Goal: Task Accomplishment & Management: Use online tool/utility

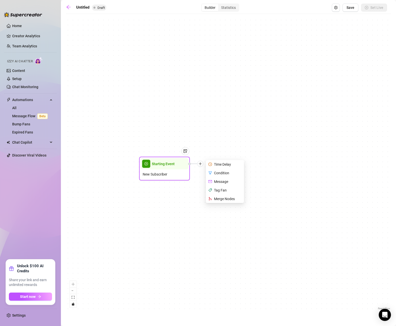
click at [174, 165] on div "Starting Event" at bounding box center [164, 163] width 48 height 11
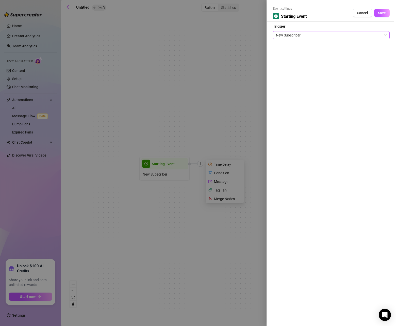
click at [360, 37] on span "New Subscriber" at bounding box center [331, 35] width 111 height 8
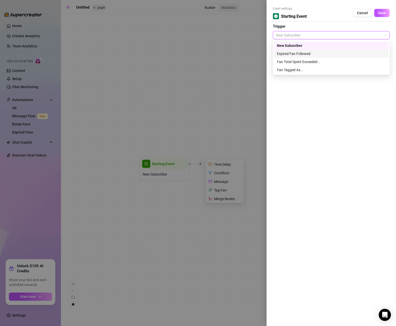
click at [345, 54] on div "Expired Fan Followed" at bounding box center [331, 54] width 109 height 6
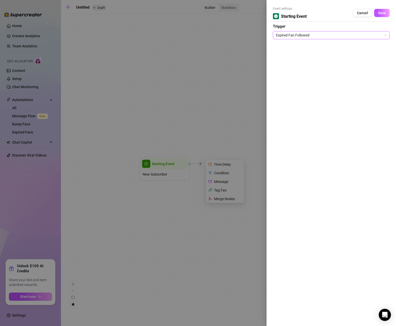
click at [298, 38] on span "Expired Fan Followed" at bounding box center [331, 35] width 111 height 8
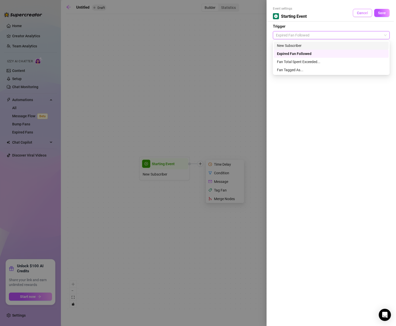
click at [355, 13] on button "Cancel" at bounding box center [361, 13] width 19 height 8
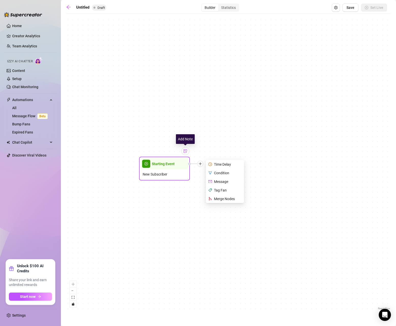
click at [186, 151] on img at bounding box center [185, 151] width 4 height 4
click at [174, 168] on div "Starting Event" at bounding box center [164, 163] width 48 height 11
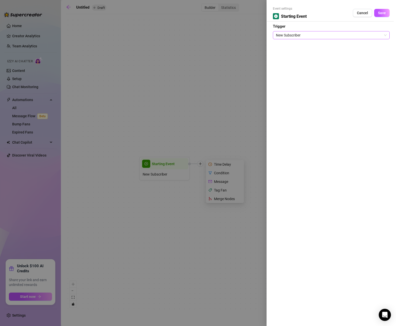
click at [308, 36] on span "New Subscriber" at bounding box center [331, 35] width 111 height 8
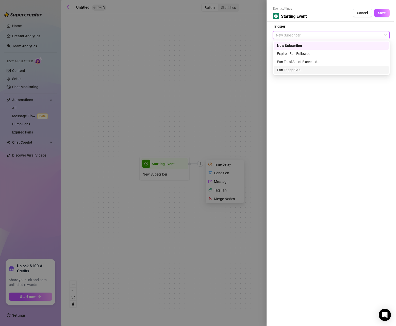
click at [291, 71] on div "Fan Tagged As..." at bounding box center [331, 70] width 109 height 6
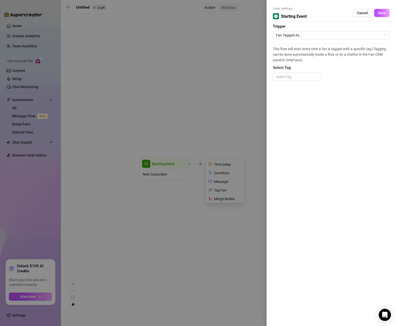
click at [251, 64] on div at bounding box center [198, 163] width 396 height 326
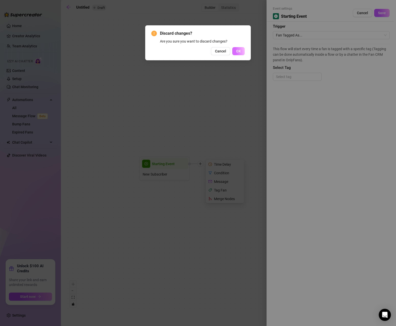
click at [243, 54] on button "OK" at bounding box center [238, 51] width 12 height 8
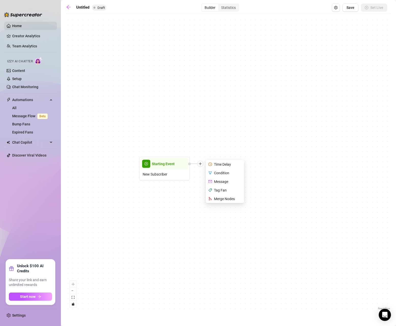
click at [21, 26] on link "Home" at bounding box center [17, 26] width 10 height 4
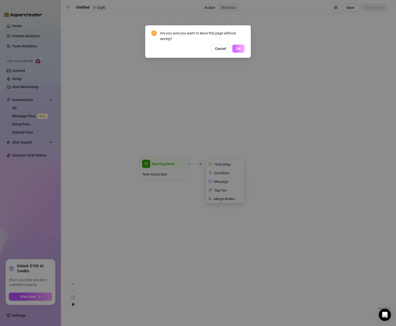
click at [236, 50] on span "OK" at bounding box center [238, 49] width 5 height 4
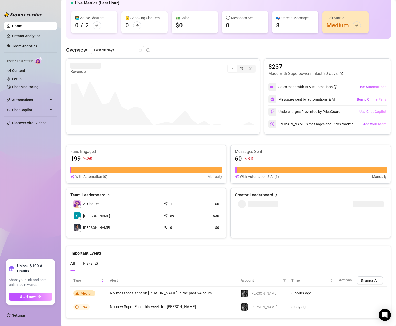
scroll to position [52, 0]
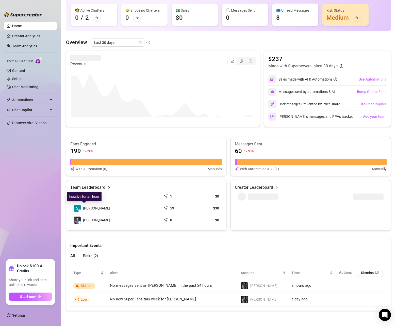
click at [89, 207] on span "[PERSON_NAME]" at bounding box center [96, 209] width 27 height 6
click at [219, 208] on article "$30" at bounding box center [207, 208] width 24 height 5
click at [109, 188] on div "Team Leaderboard" at bounding box center [146, 188] width 152 height 6
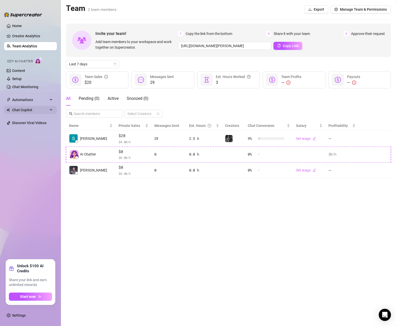
click at [30, 110] on span "Chat Copilot" at bounding box center [30, 110] width 36 height 8
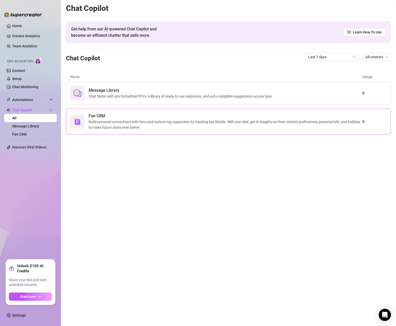
click at [108, 120] on span "Build personal connections with fans and nurture top supporters by tracking key…" at bounding box center [225, 124] width 273 height 11
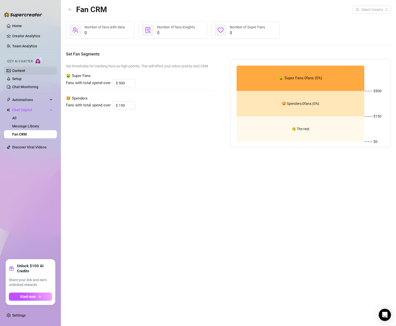
click at [25, 71] on link "Content" at bounding box center [18, 71] width 13 height 4
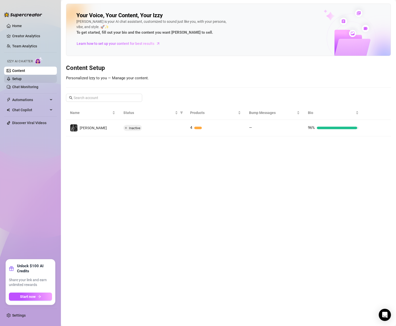
click at [22, 79] on link "Setup" at bounding box center [16, 79] width 9 height 4
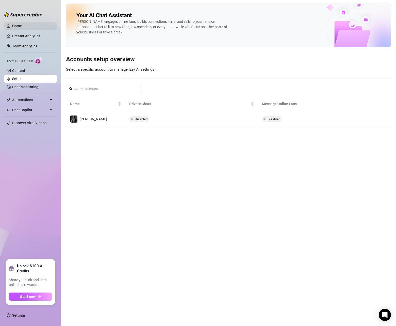
click at [22, 28] on link "Home" at bounding box center [17, 26] width 10 height 4
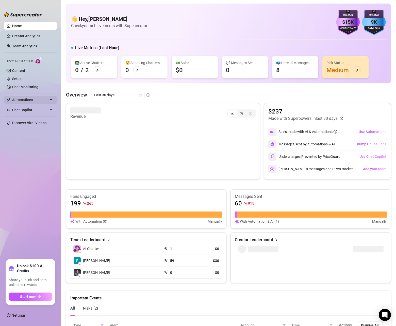
click at [32, 97] on span "Automations" at bounding box center [30, 100] width 36 height 8
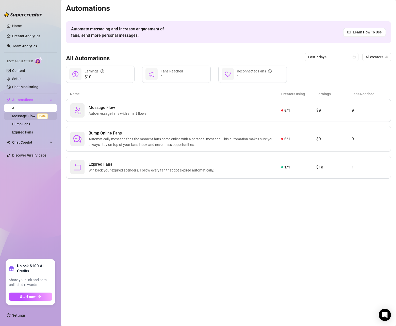
click at [36, 116] on link "Message Flow Beta" at bounding box center [31, 116] width 38 height 4
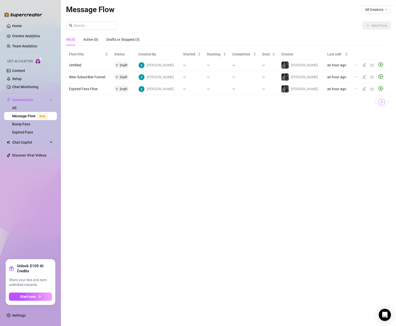
click at [362, 64] on icon "edit" at bounding box center [364, 65] width 4 height 4
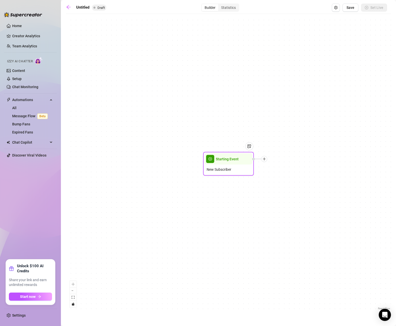
click at [231, 160] on span "Starting Event" at bounding box center [227, 159] width 23 height 6
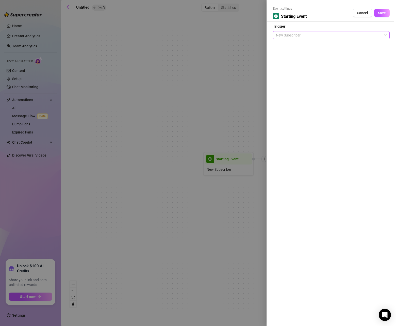
click at [300, 32] on span "New Subscriber" at bounding box center [331, 35] width 111 height 8
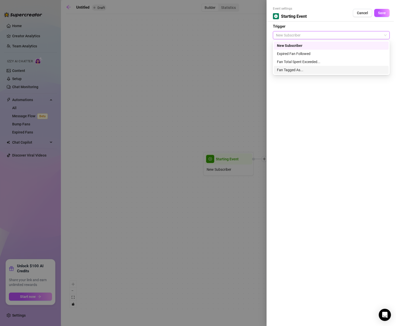
click at [289, 67] on div "Fan Tagged As..." at bounding box center [331, 70] width 109 height 6
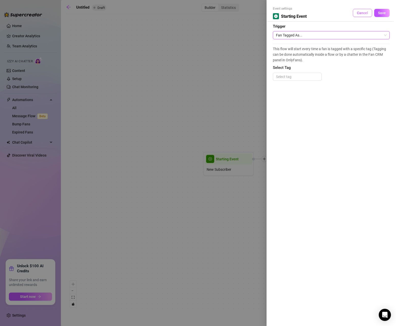
click at [357, 11] on button "Cancel" at bounding box center [361, 13] width 19 height 8
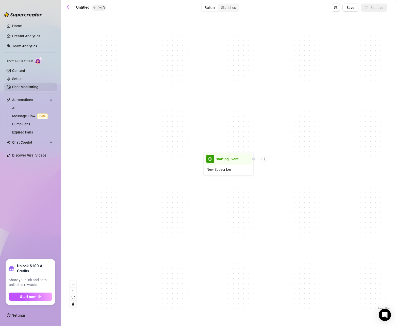
click at [14, 85] on link "Chat Monitoring" at bounding box center [25, 87] width 26 height 4
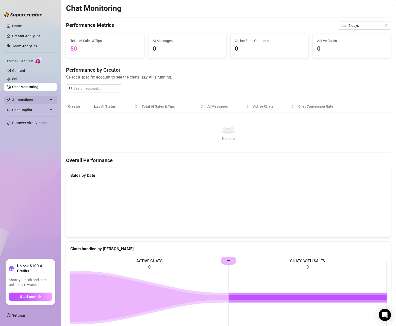
click at [24, 103] on span "Automations" at bounding box center [30, 100] width 36 height 8
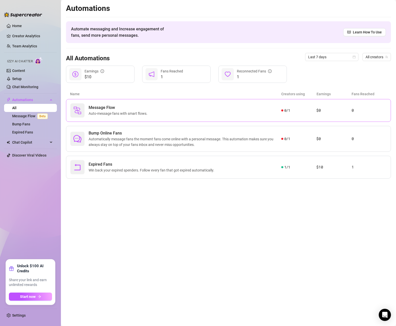
click at [103, 112] on span "Auto-message fans with smart flows." at bounding box center [119, 114] width 61 height 6
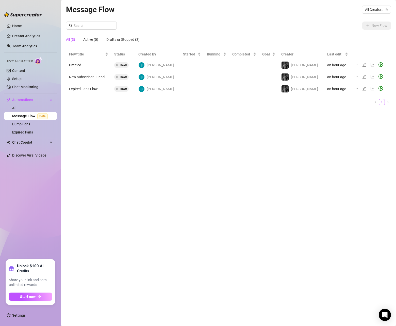
click at [329, 65] on td "an hour ago" at bounding box center [337, 65] width 27 height 12
click at [378, 64] on div at bounding box center [381, 65] width 7 height 6
click at [362, 65] on icon "edit" at bounding box center [364, 65] width 4 height 4
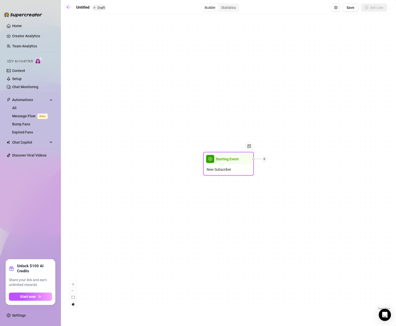
click at [238, 165] on div "New Subscriber" at bounding box center [228, 170] width 48 height 10
click at [250, 148] on img at bounding box center [249, 147] width 4 height 4
click at [228, 162] on div "Starting Event" at bounding box center [228, 159] width 48 height 11
click at [228, 159] on span "Starting Event" at bounding box center [227, 159] width 23 height 6
click at [212, 158] on span "play-circle" at bounding box center [210, 159] width 8 height 8
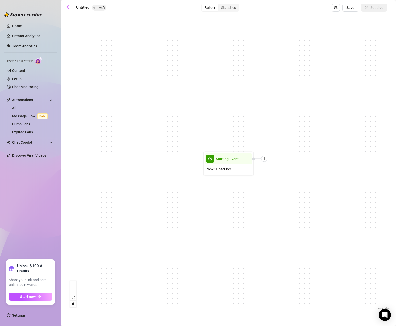
click at [298, 142] on div "Starting Event New Subscriber" at bounding box center [228, 163] width 325 height 295
click at [222, 164] on div "Starting Event" at bounding box center [228, 158] width 48 height 11
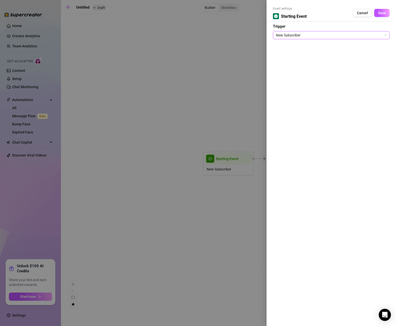
click at [320, 36] on span "New Subscriber" at bounding box center [331, 35] width 111 height 8
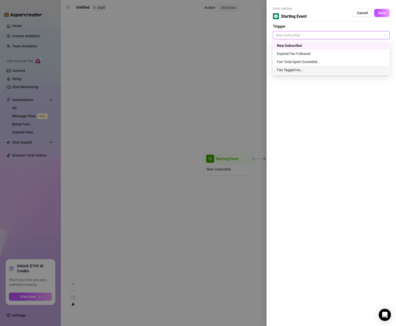
click at [311, 71] on div "Fan Tagged As..." at bounding box center [331, 70] width 109 height 6
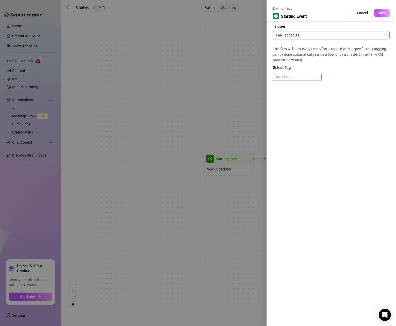
click at [298, 78] on div at bounding box center [297, 76] width 47 height 7
click at [294, 86] on div "Hungry Pup" at bounding box center [297, 87] width 41 height 6
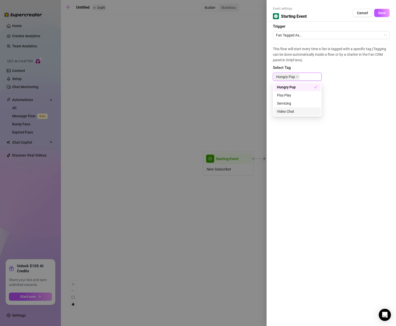
click at [367, 163] on div "Event settings Starting Event Cancel Save Trigger Fan Tagged As... This flow wi…" at bounding box center [330, 163] width 129 height 326
click at [385, 14] on button "Save" at bounding box center [381, 13] width 15 height 8
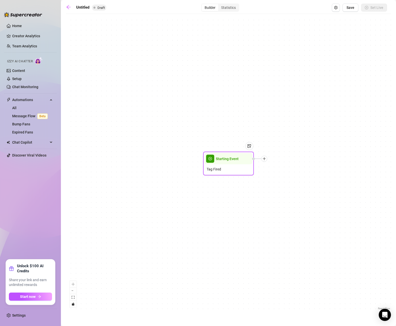
click at [213, 169] on span "Tag Fired" at bounding box center [213, 170] width 14 height 6
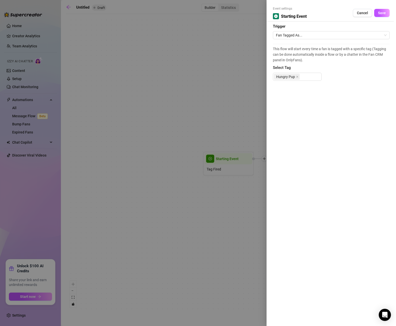
click at [228, 171] on div at bounding box center [198, 163] width 396 height 326
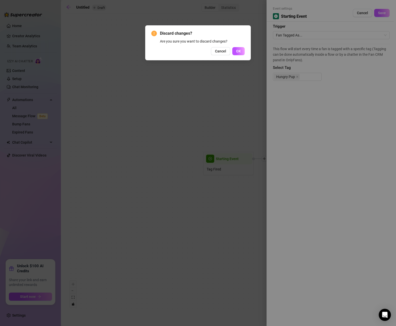
click at [226, 52] on span "Cancel" at bounding box center [220, 51] width 11 height 4
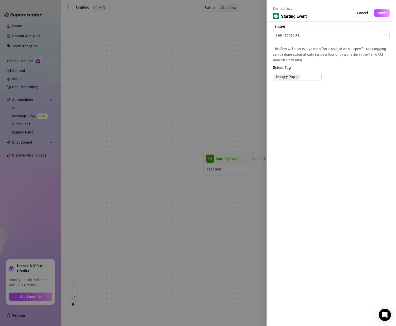
click at [232, 91] on div at bounding box center [198, 163] width 396 height 326
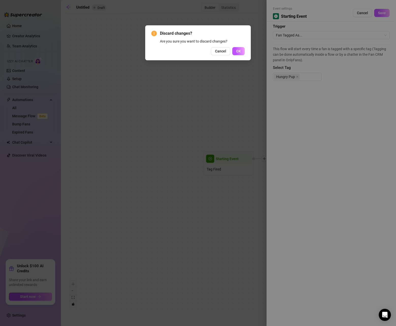
drag, startPoint x: 242, startPoint y: 52, endPoint x: 242, endPoint y: 72, distance: 20.3
click at [242, 53] on button "OK" at bounding box center [238, 51] width 12 height 8
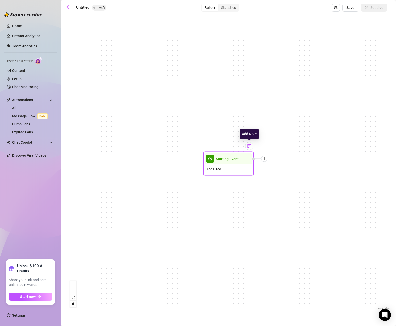
click at [248, 145] on img at bounding box center [249, 146] width 4 height 4
click at [279, 176] on div "Starting Event Tag Fired Note: Hungry Pup Flow" at bounding box center [228, 163] width 325 height 295
click at [266, 159] on icon "plus" at bounding box center [264, 159] width 4 height 4
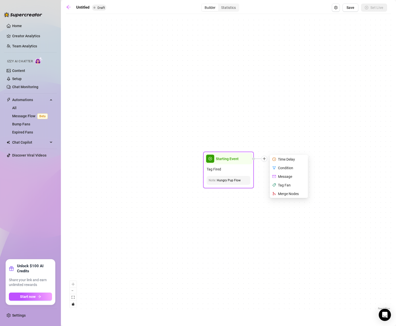
click at [288, 167] on div "Condition" at bounding box center [289, 168] width 37 height 9
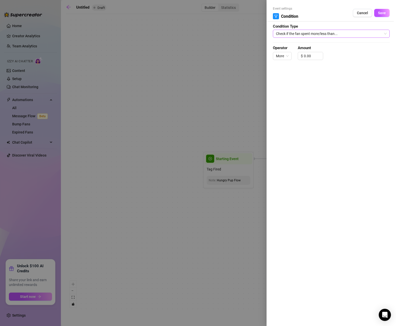
click at [309, 35] on span "Check if the fan spent more/less than..." at bounding box center [331, 34] width 111 height 8
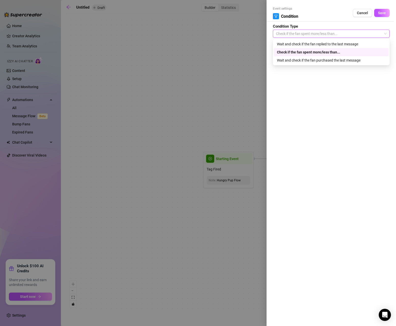
click at [362, 14] on span "Cancel" at bounding box center [362, 13] width 11 height 4
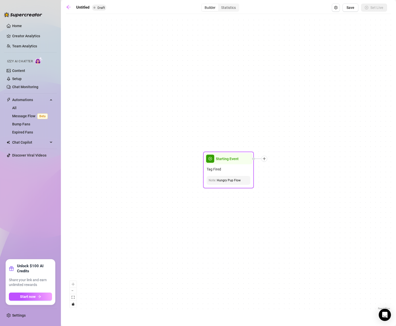
click at [263, 159] on icon "plus" at bounding box center [263, 159] width 3 height 0
click at [285, 178] on div "Message" at bounding box center [289, 176] width 37 height 9
type textarea "Write your message here"
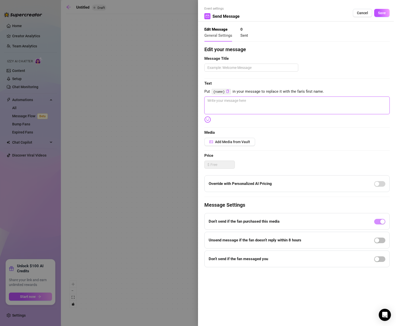
click at [275, 102] on textarea at bounding box center [296, 106] width 185 height 18
type textarea "{"
type textarea "Write your message here"
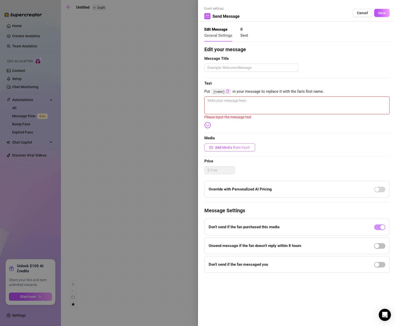
click at [239, 147] on span "Add Media from Vault" at bounding box center [232, 148] width 35 height 4
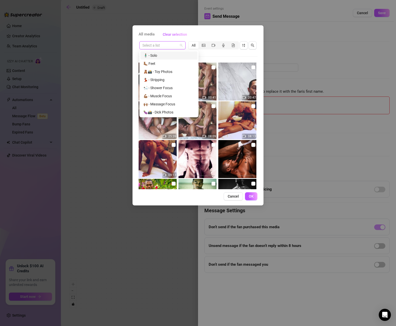
click at [168, 45] on input "search" at bounding box center [160, 46] width 36 height 8
click at [177, 45] on input "search" at bounding box center [160, 46] width 36 height 8
click at [215, 57] on div "Select a list All 07:31 00:41 20:47 25:26 08:09 08:13 09:13 Image placeholder I…" at bounding box center [197, 115] width 119 height 149
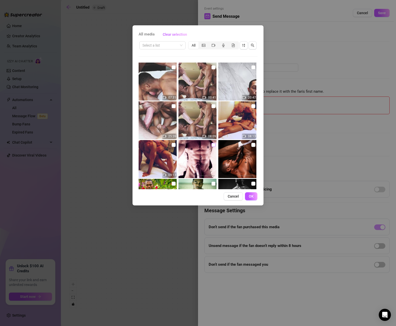
click at [211, 145] on input "checkbox" at bounding box center [213, 145] width 4 height 4
checkbox input "true"
click at [249, 195] on span "OK" at bounding box center [251, 197] width 5 height 4
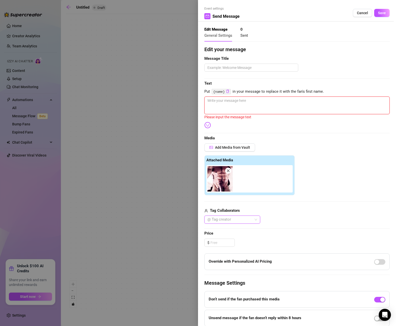
click at [228, 106] on textarea at bounding box center [296, 106] width 185 height 18
type textarea "I"
type textarea "It"
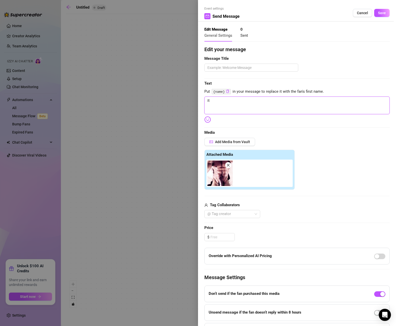
type textarea "It'"
type textarea "It' s"
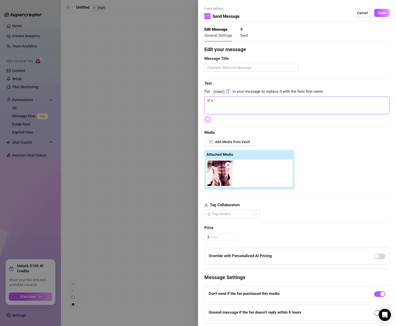
type textarea "It'"
type textarea "It's"
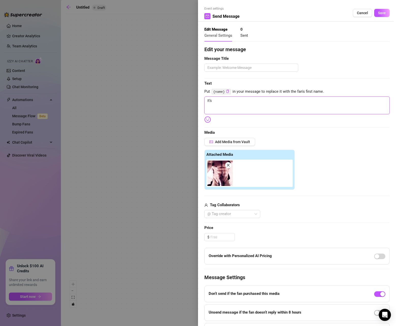
type textarea "It's"
type textarea "It's t"
type textarea "It's th"
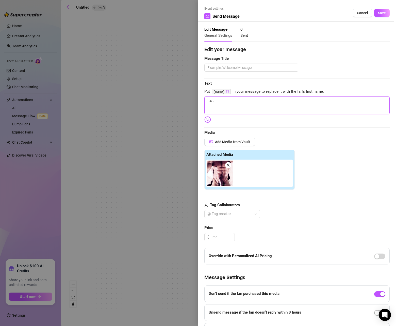
type textarea "It's th"
type textarea "It's thi"
type textarea "It's this"
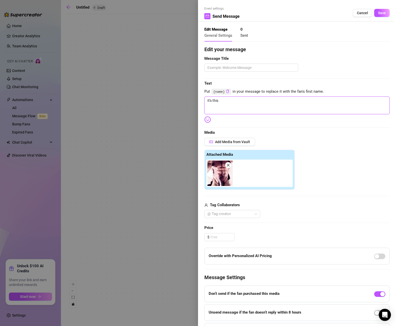
type textarea "It's this"
type textarea "It's this b"
type textarea "It's this bi"
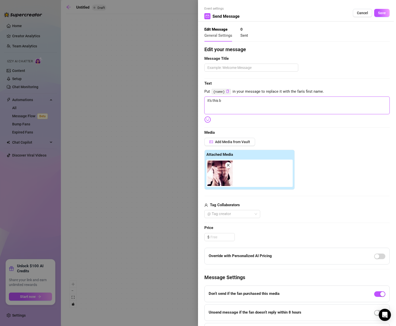
type textarea "It's this bi"
type textarea "It's this big"
type textarea "It's this big."
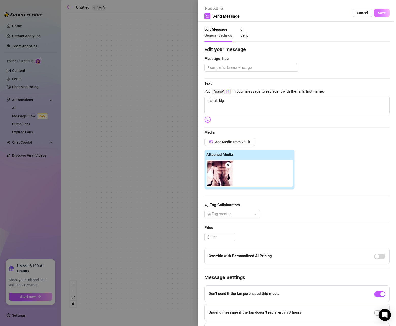
click at [383, 14] on span "Save" at bounding box center [382, 13] width 8 height 4
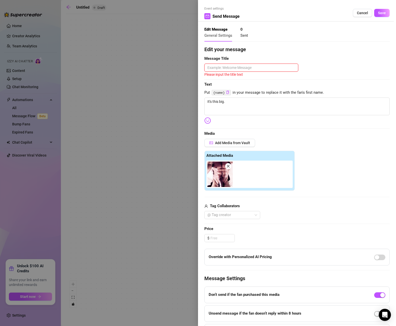
click at [255, 68] on textarea at bounding box center [251, 68] width 94 height 8
type textarea "IT"
type textarea "IT'"
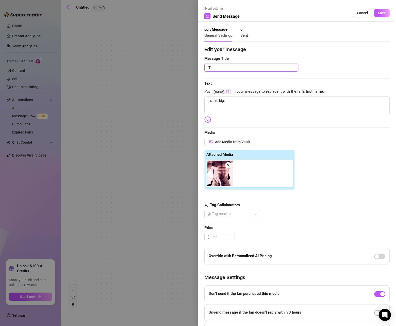
type textarea "IT's"
type textarea "IT'"
type textarea "IT"
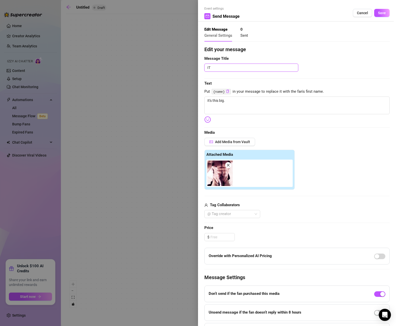
type textarea "I"
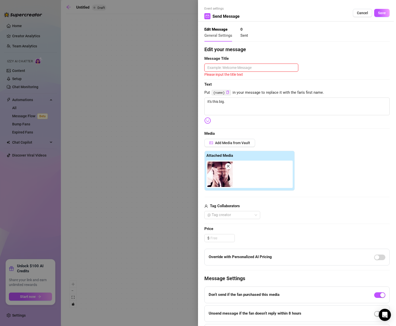
type textarea "T"
type textarea "A"
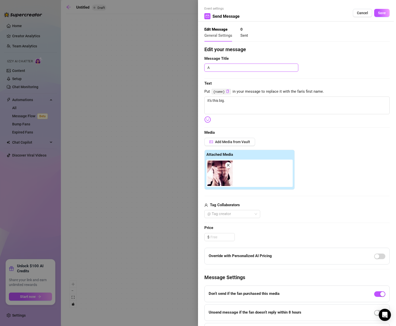
type textarea "A"
type textarea "A r"
type textarea "A re"
type textarea "A rea"
type textarea "A real"
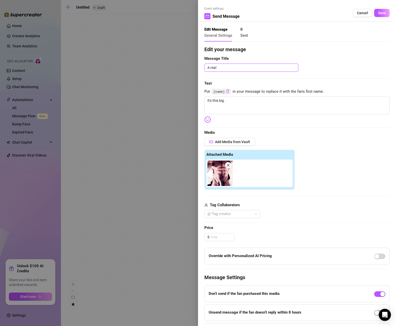
type textarea "A real"
type textarea "A real 9"
type textarea "A real 9x"
type textarea "T"
type textarea "Th"
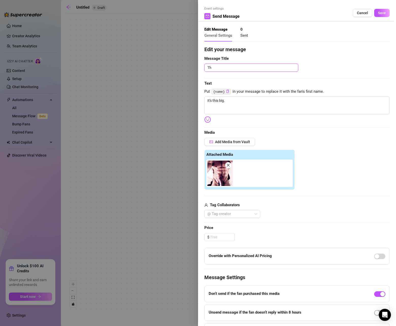
type textarea "Thi"
type textarea "This"
type textarea "This B"
type textarea "This Bi"
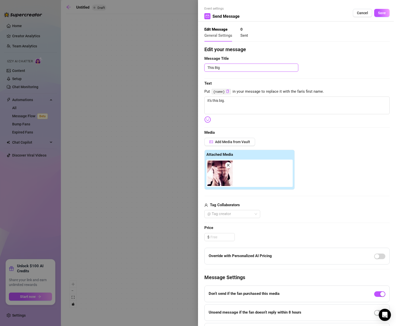
type textarea "This Big"
type textarea "A"
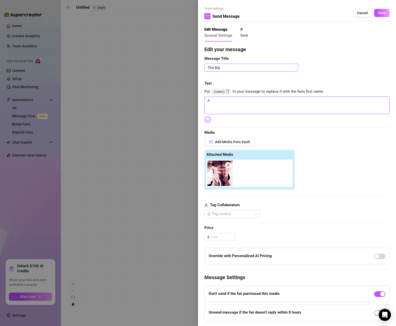
type textarea "A r"
type textarea "A re"
type textarea "A rea"
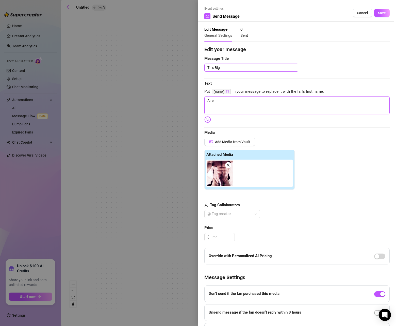
type textarea "A rea"
type textarea "A real"
type textarea "A realy"
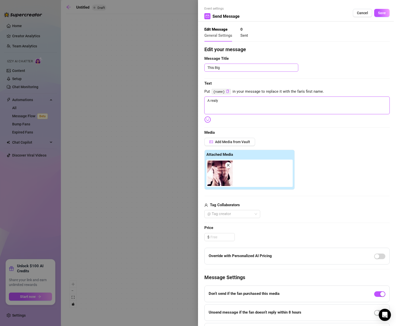
type textarea "A realy"
type textarea "A realy 9"
type textarea "A realy 9."
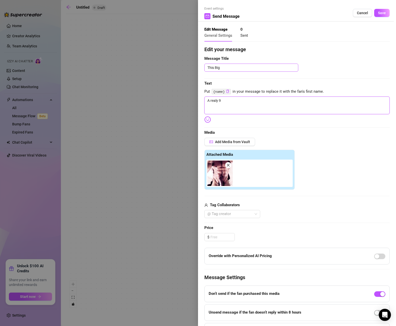
type textarea "A realy 9."
type textarea "A realy 9.5"
type textarea "A realy 9.5x"
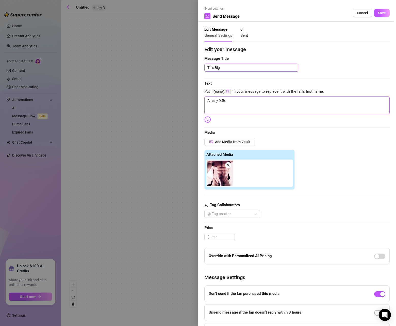
type textarea "A realy 9.5xy"
type textarea "A realy 9.5xy6"
type textarea "A realy 9.5xy"
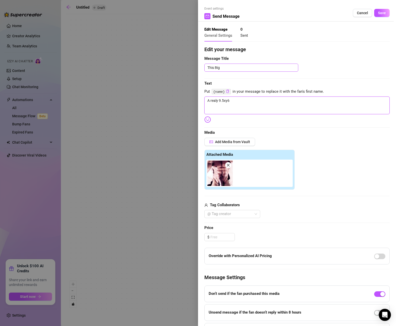
type textarea "A realy 9.5xy"
type textarea "A realy 9.5x"
type textarea "A realy 9.5x6"
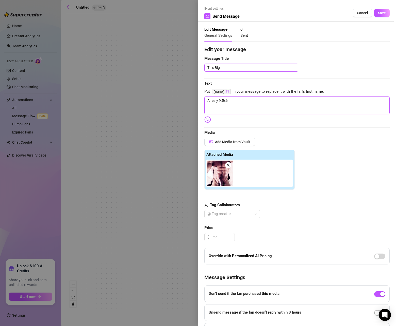
type textarea "A real 9.5x6"
click at [383, 13] on span "Save" at bounding box center [382, 13] width 8 height 4
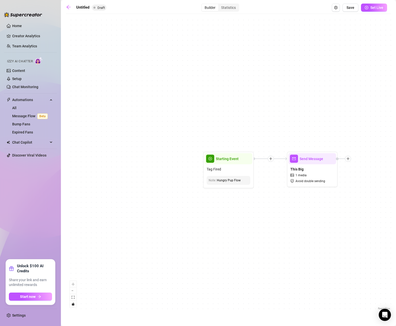
click at [272, 160] on icon "plus" at bounding box center [271, 159] width 4 height 4
click at [282, 161] on div "Time Delay" at bounding box center [295, 159] width 37 height 9
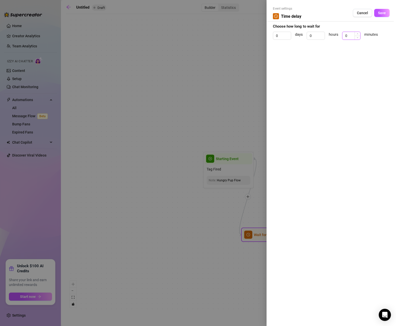
click at [351, 36] on input "0" at bounding box center [351, 36] width 18 height 8
click at [318, 33] on input "0" at bounding box center [316, 36] width 18 height 8
click at [384, 12] on span "Save" at bounding box center [382, 13] width 8 height 4
click at [355, 36] on span "Increase Value" at bounding box center [357, 34] width 6 height 5
drag, startPoint x: 351, startPoint y: 37, endPoint x: 331, endPoint y: 37, distance: 20.5
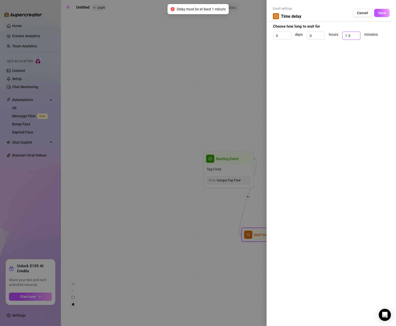
click at [331, 37] on div "0 days 0 hours 1.5 minutes" at bounding box center [331, 38] width 117 height 13
type input "1"
click at [382, 14] on span "Save" at bounding box center [382, 13] width 8 height 4
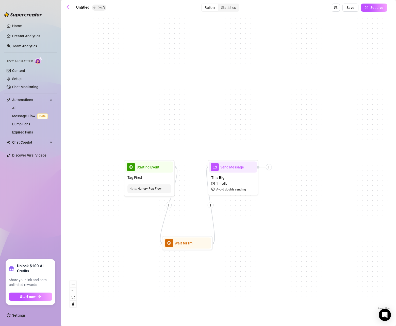
drag, startPoint x: 344, startPoint y: 204, endPoint x: 261, endPoint y: 211, distance: 82.8
click at [262, 212] on div "Wait for 1m Send Message This Big 1 media Avoid double sending Starting Event T…" at bounding box center [228, 163] width 325 height 295
click at [267, 170] on div "Wait for 1m Send Message This Big 1 media Avoid double sending Starting Event T…" at bounding box center [228, 163] width 325 height 295
click at [265, 168] on icon "plus" at bounding box center [266, 167] width 4 height 4
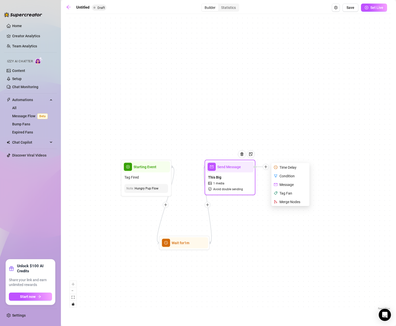
click at [281, 200] on div "Merge Nodes" at bounding box center [290, 202] width 37 height 9
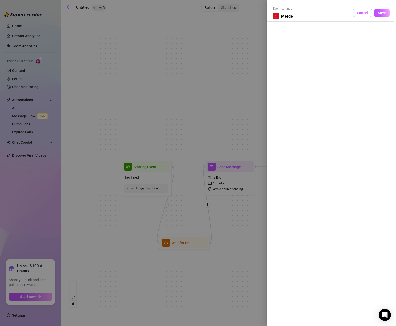
click at [360, 12] on span "Cancel" at bounding box center [362, 13] width 11 height 4
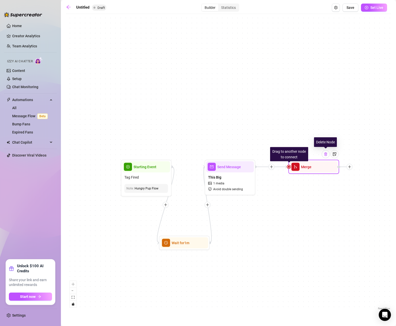
click at [327, 154] on img at bounding box center [325, 154] width 4 height 4
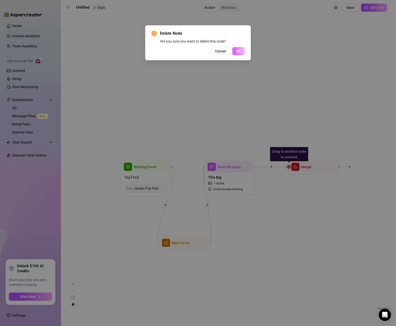
click at [241, 50] on button "OK" at bounding box center [238, 51] width 12 height 8
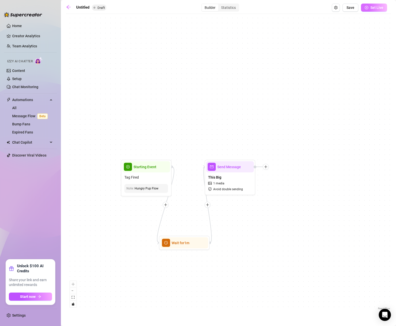
click at [365, 7] on icon "play-circle" at bounding box center [366, 8] width 4 height 4
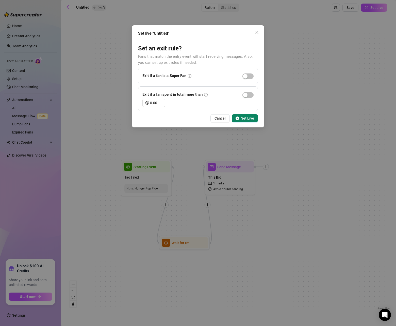
click at [249, 120] on span "Set Live" at bounding box center [247, 118] width 13 height 4
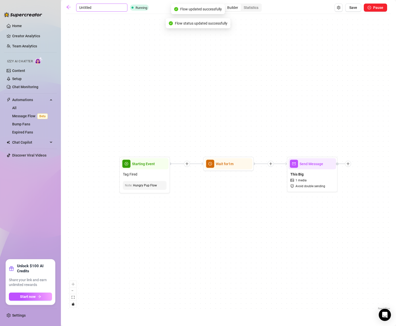
click at [78, 8] on input "Untitled" at bounding box center [101, 8] width 51 height 8
type input "Hungry Pup Flow"
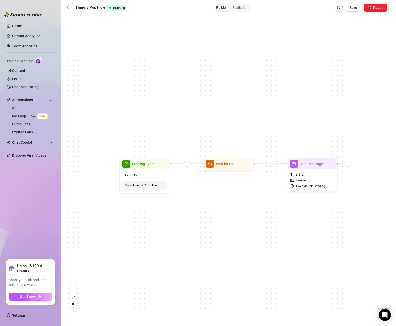
click at [87, 20] on div "Wait for 1m Send Message This Big 1 media Avoid double sending Starting Event T…" at bounding box center [228, 163] width 325 height 295
click at [353, 9] on span "Save" at bounding box center [353, 8] width 8 height 4
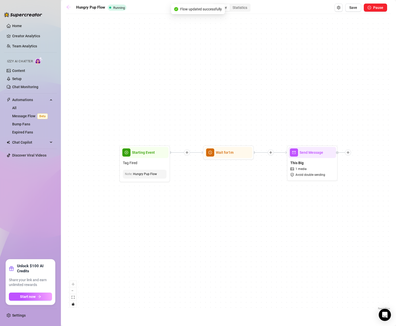
click at [69, 7] on icon "arrow-left" at bounding box center [68, 7] width 4 height 4
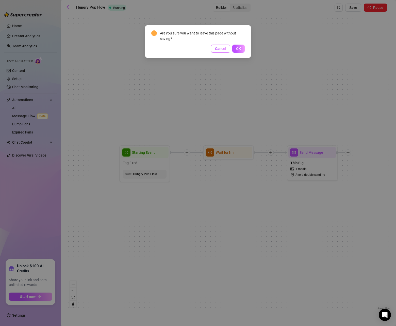
click at [216, 50] on span "Cancel" at bounding box center [220, 49] width 11 height 4
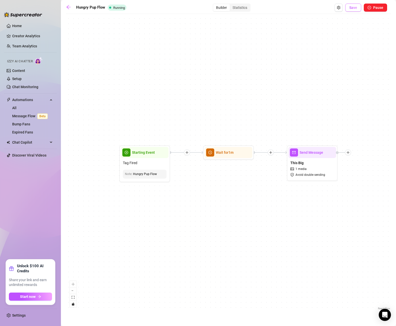
click at [349, 10] on button "Save" at bounding box center [353, 8] width 16 height 8
click at [68, 8] on icon "arrow-left" at bounding box center [68, 7] width 5 height 5
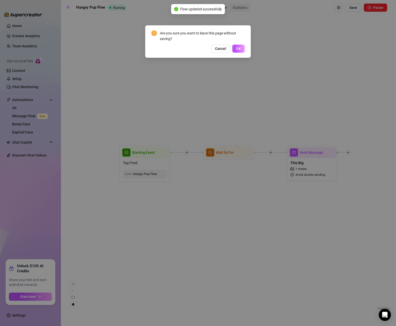
click at [235, 48] on button "OK" at bounding box center [238, 49] width 12 height 8
